Goal: Task Accomplishment & Management: Use online tool/utility

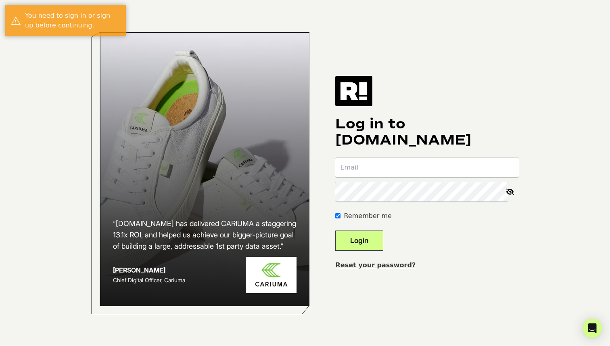
type input "[EMAIL_ADDRESS][DOMAIN_NAME]"
click at [376, 243] on button "Login" at bounding box center [359, 241] width 48 height 20
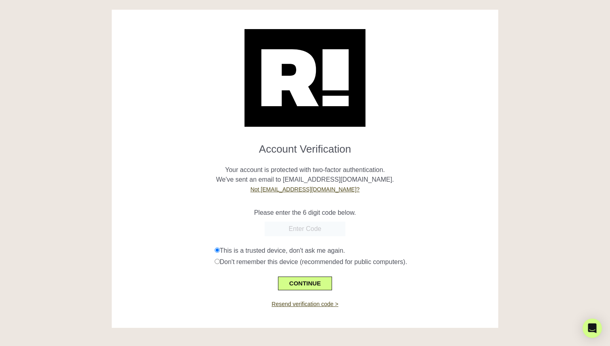
click at [314, 226] on input "text" at bounding box center [305, 229] width 81 height 15
paste input "449942"
type input "449942"
click at [311, 285] on button "CONTINUE" at bounding box center [305, 284] width 54 height 14
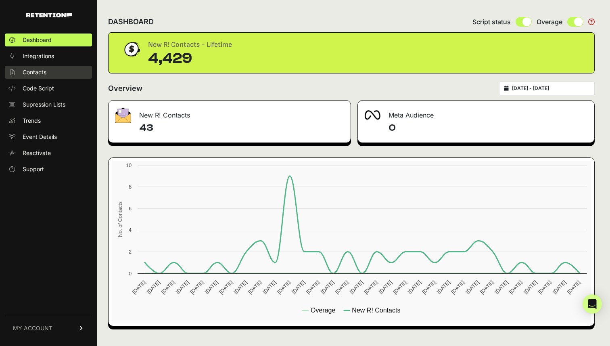
click at [71, 70] on link "Contacts" at bounding box center [48, 72] width 87 height 13
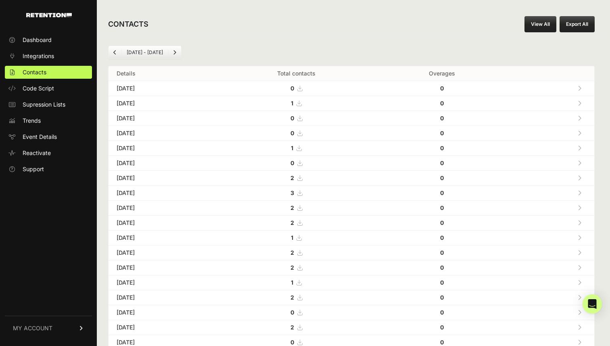
click at [574, 23] on button "Export All" at bounding box center [577, 24] width 35 height 16
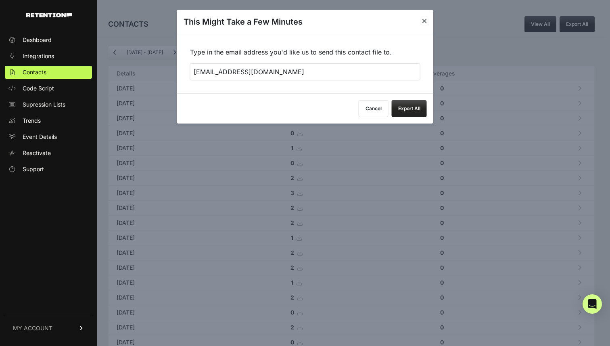
click at [407, 107] on button "Export All" at bounding box center [409, 108] width 35 height 17
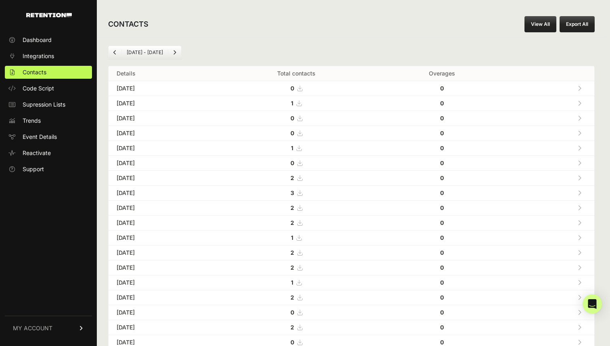
click at [540, 23] on link "View All" at bounding box center [541, 24] width 32 height 16
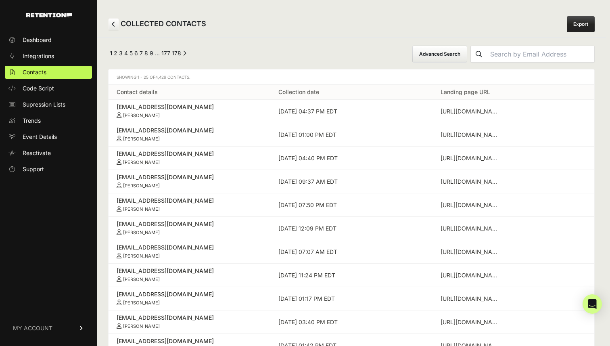
click at [574, 25] on link "Export" at bounding box center [581, 24] width 28 height 16
